Goal: Navigation & Orientation: Go to known website

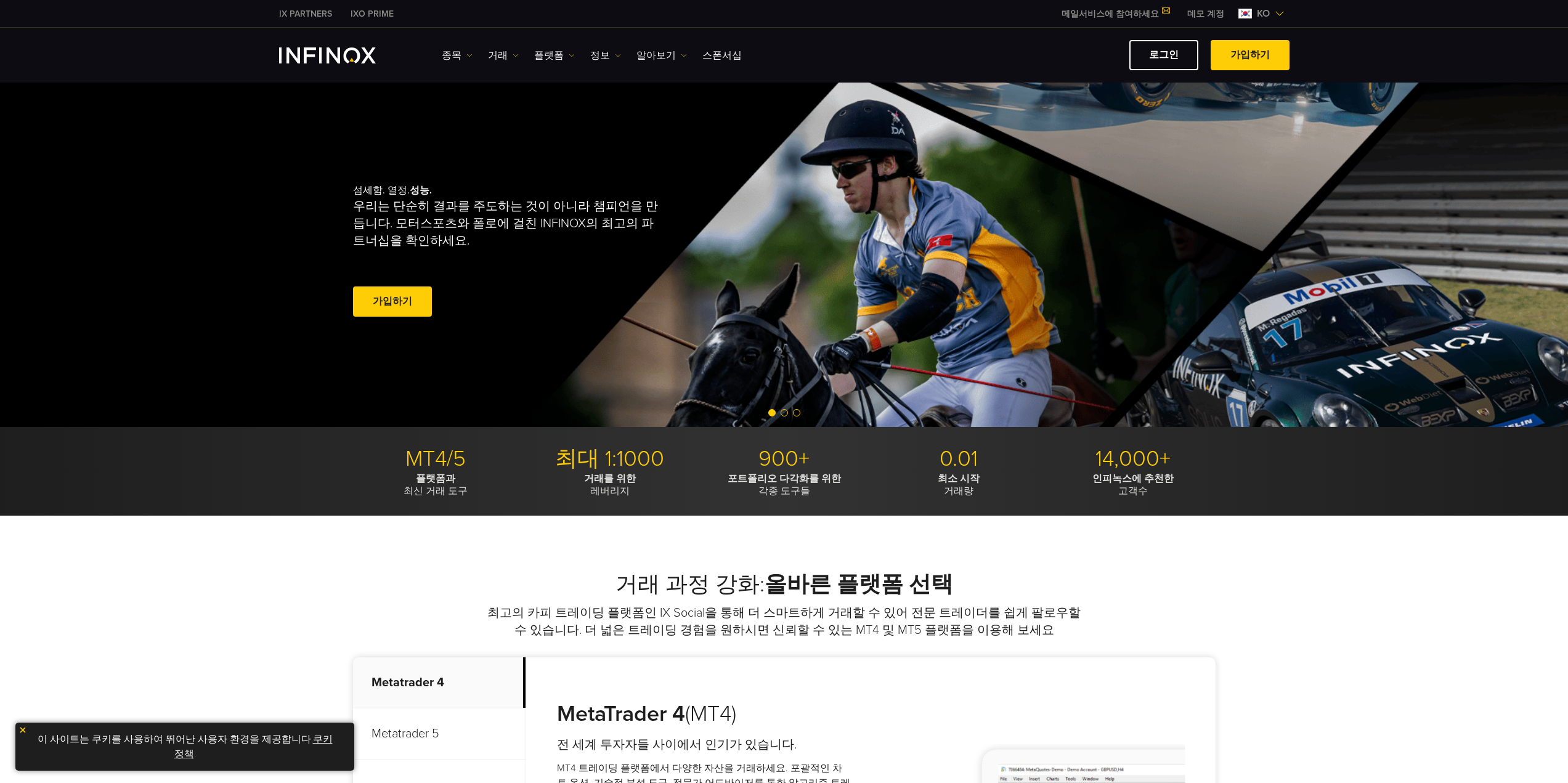
click at [1212, 11] on link "데모 계정" at bounding box center [1206, 14] width 56 height 13
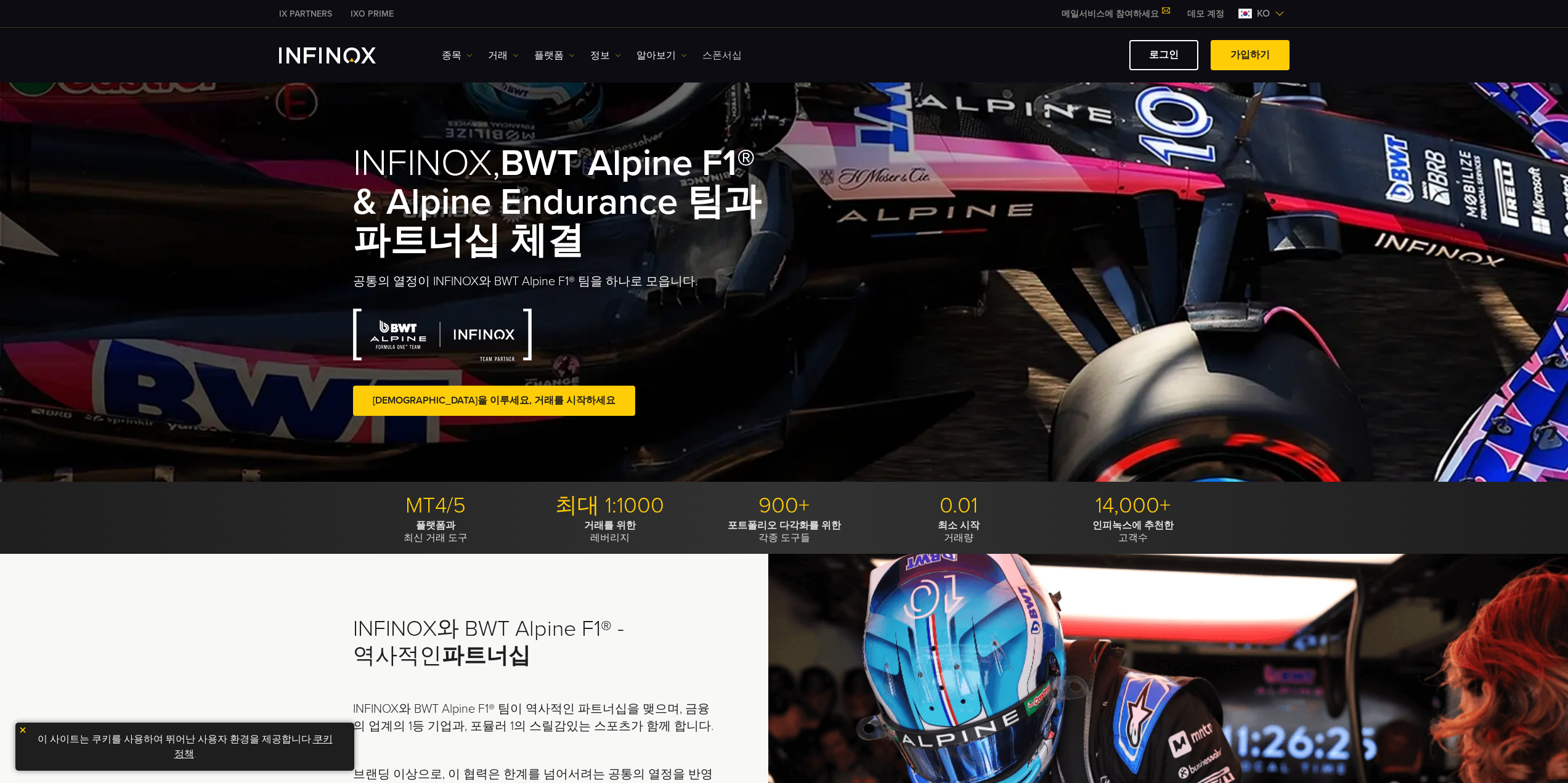
click at [718, 50] on link "스폰서십" at bounding box center [722, 55] width 40 height 15
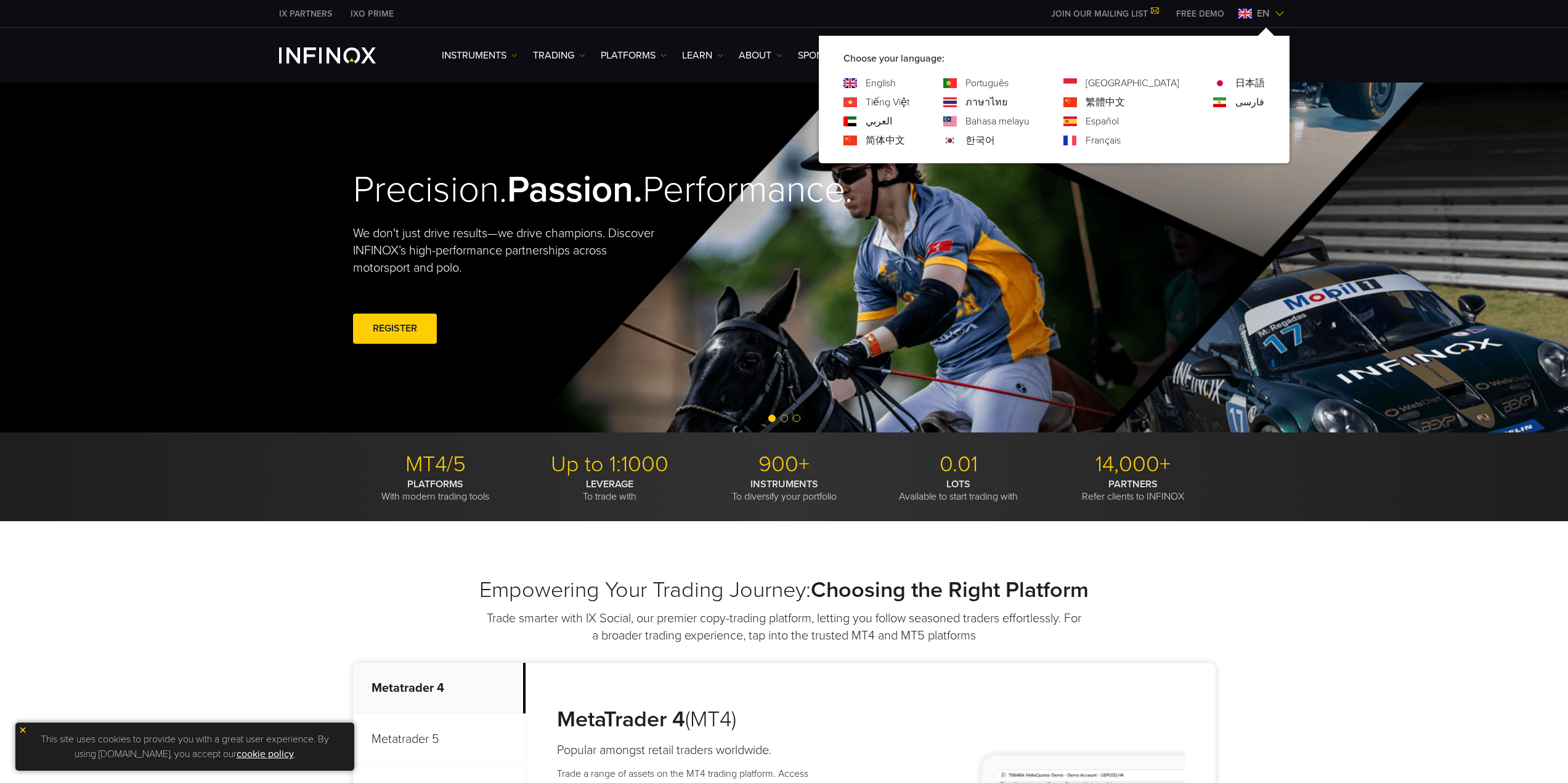
click at [995, 144] on link "한국어" at bounding box center [980, 140] width 30 height 15
